Goal: Use online tool/utility: Utilize a website feature to perform a specific function

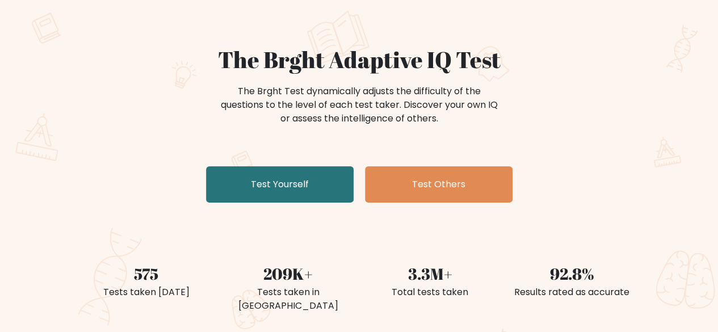
scroll to position [114, 0]
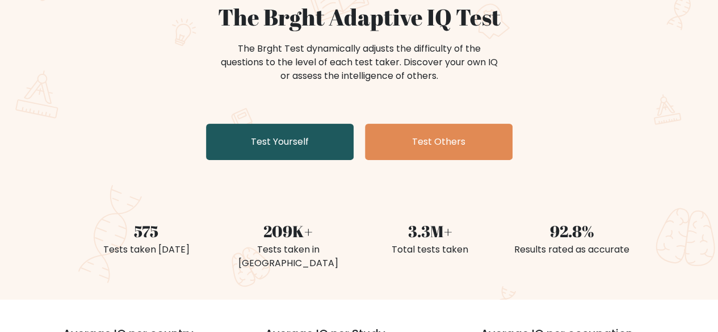
click at [311, 152] on link "Test Yourself" at bounding box center [280, 142] width 148 height 36
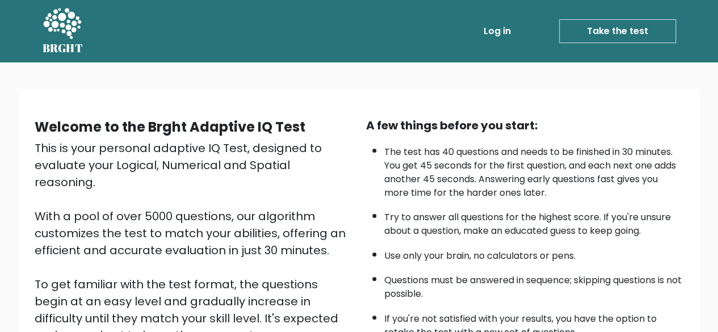
scroll to position [187, 0]
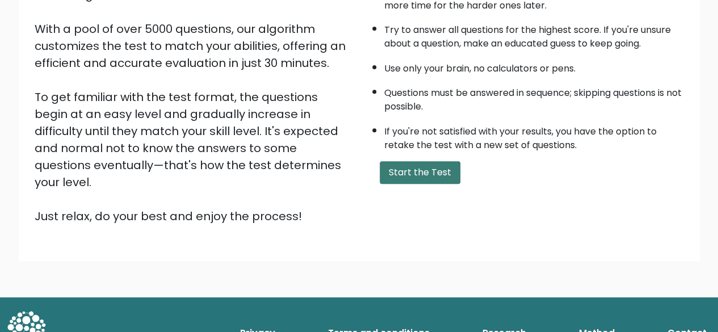
click at [424, 173] on button "Start the Test" at bounding box center [420, 172] width 81 height 23
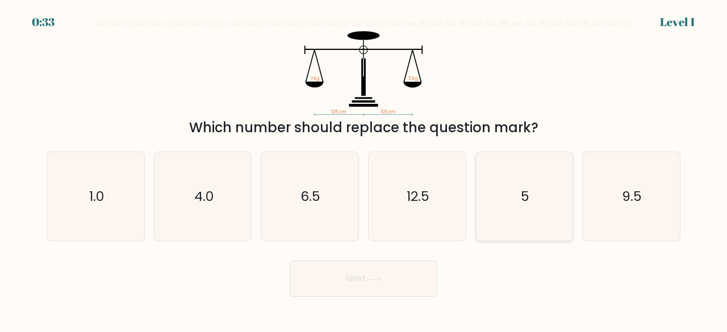
click at [502, 216] on icon "5" at bounding box center [524, 196] width 89 height 89
click at [364, 169] on input "e. 5" at bounding box center [364, 167] width 1 height 3
radio input "true"
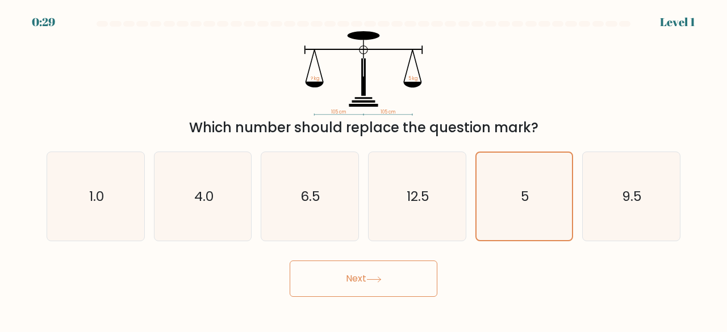
click at [382, 277] on icon at bounding box center [373, 280] width 15 height 6
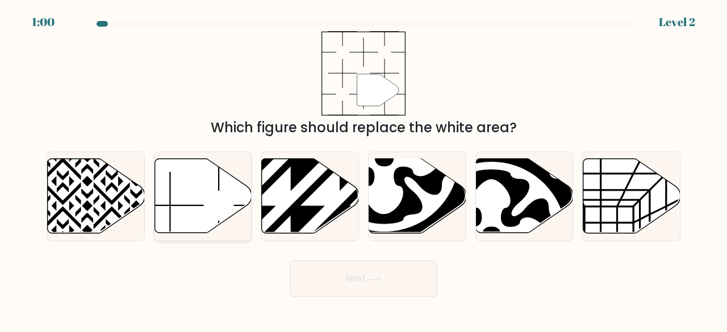
click at [189, 201] on icon at bounding box center [202, 196] width 97 height 74
click at [364, 169] on input "b." at bounding box center [364, 167] width 1 height 3
radio input "true"
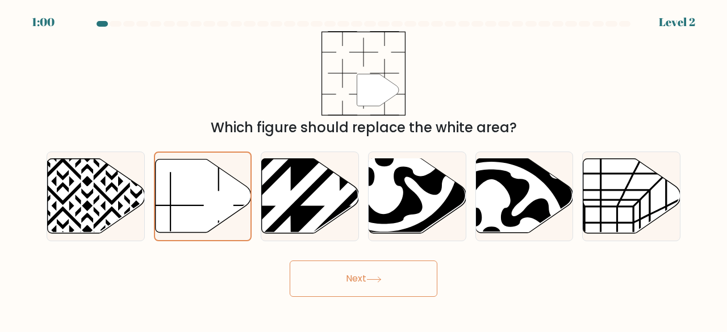
click at [420, 279] on button "Next" at bounding box center [364, 279] width 148 height 36
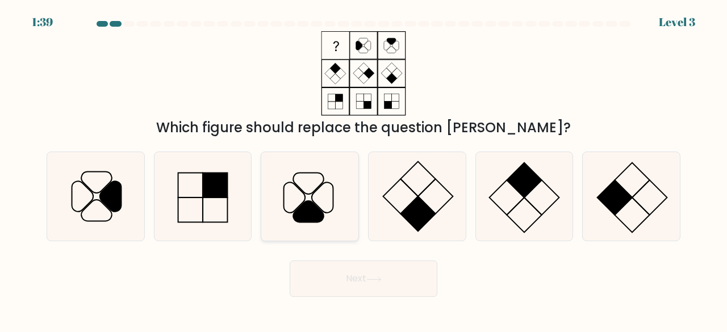
click at [306, 207] on icon at bounding box center [309, 212] width 31 height 22
click at [364, 169] on input "c." at bounding box center [364, 167] width 1 height 3
radio input "true"
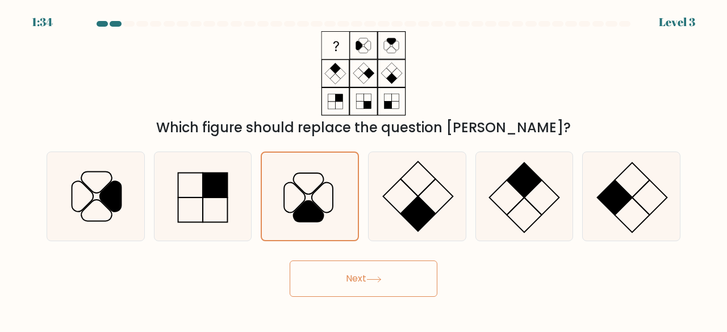
click at [383, 275] on button "Next" at bounding box center [364, 279] width 148 height 36
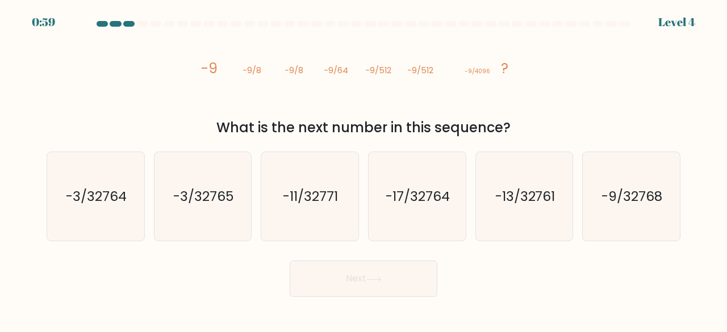
click at [509, 308] on body "0:59 Level 4" at bounding box center [363, 166] width 727 height 332
click at [579, 294] on div "Next" at bounding box center [364, 276] width 648 height 42
click at [618, 211] on icon "-9/32768" at bounding box center [631, 196] width 89 height 89
click at [364, 169] on input "f. -9/32768" at bounding box center [364, 167] width 1 height 3
radio input "true"
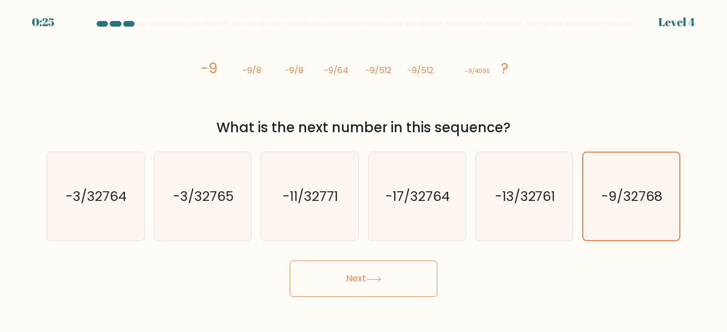
click at [356, 282] on button "Next" at bounding box center [364, 279] width 148 height 36
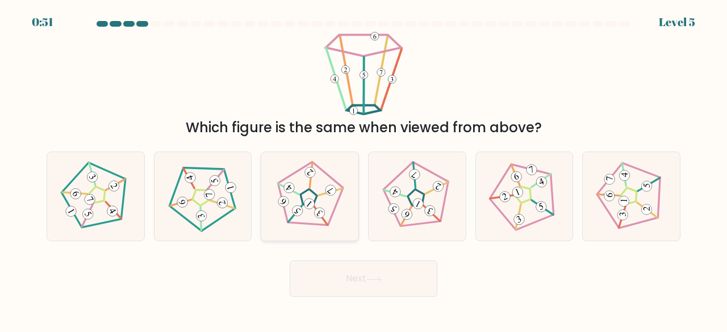
click at [294, 206] on icon at bounding box center [309, 196] width 71 height 71
click at [364, 169] on input "c." at bounding box center [364, 167] width 1 height 3
radio input "true"
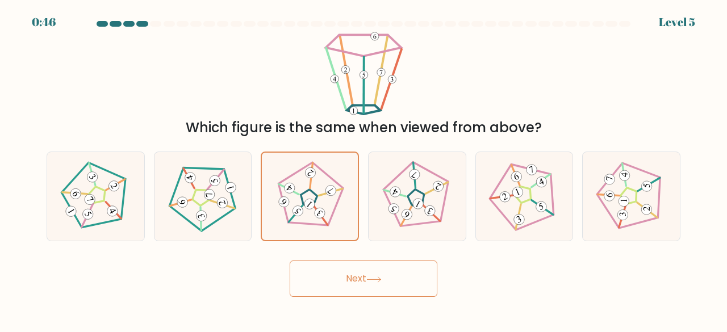
click at [360, 280] on button "Next" at bounding box center [364, 279] width 148 height 36
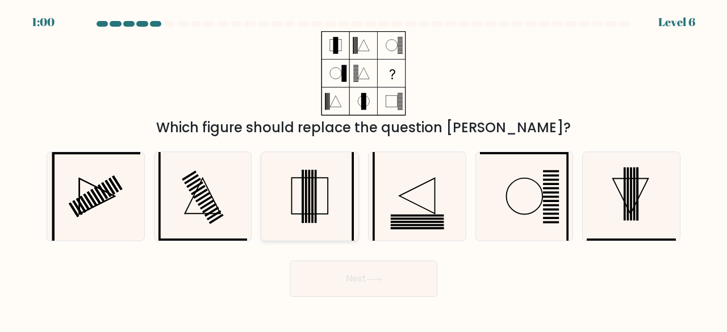
click at [312, 184] on rect at bounding box center [313, 196] width 2 height 53
click at [364, 169] on input "c." at bounding box center [364, 167] width 1 height 3
radio input "true"
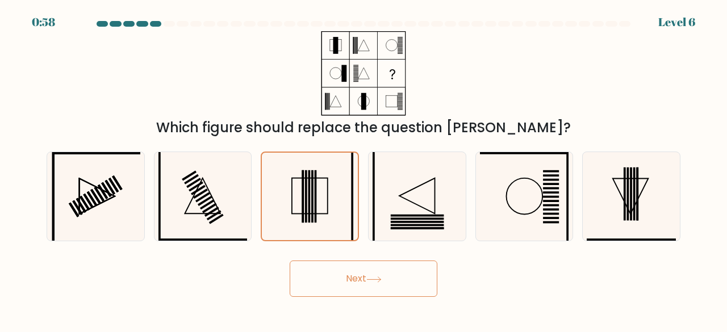
click at [387, 272] on button "Next" at bounding box center [364, 279] width 148 height 36
